Goal: Task Accomplishment & Management: Use online tool/utility

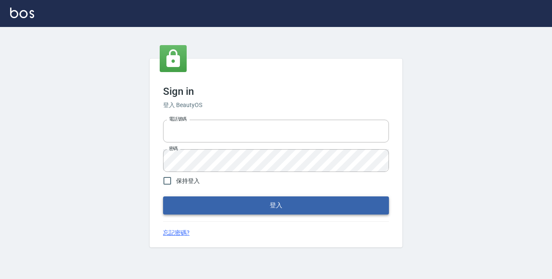
type input "0229470385"
click at [268, 204] on button "登入" at bounding box center [276, 206] width 226 height 18
click at [268, 204] on form "電話號碼 [PHONE_NUMBER] 電話號碼 密碼 密碼 保持登入 登入" at bounding box center [276, 165] width 226 height 98
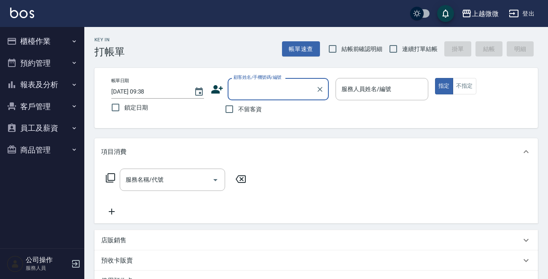
click at [72, 40] on icon "button" at bounding box center [74, 41] width 7 height 7
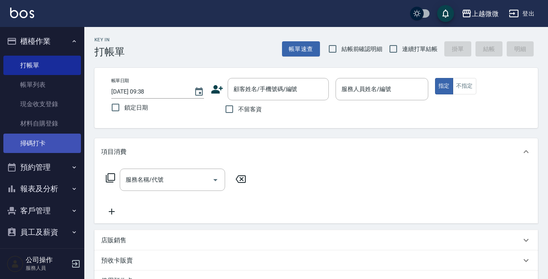
click at [53, 142] on link "掃碼打卡" at bounding box center [42, 143] width 78 height 19
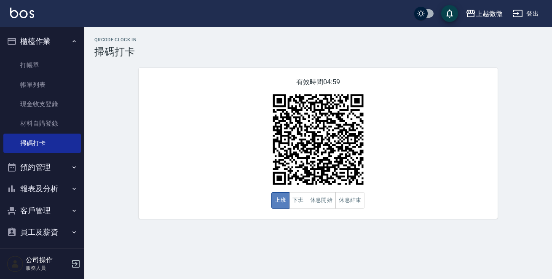
click at [280, 200] on button "上班" at bounding box center [281, 200] width 18 height 16
